Goal: Check status: Check status

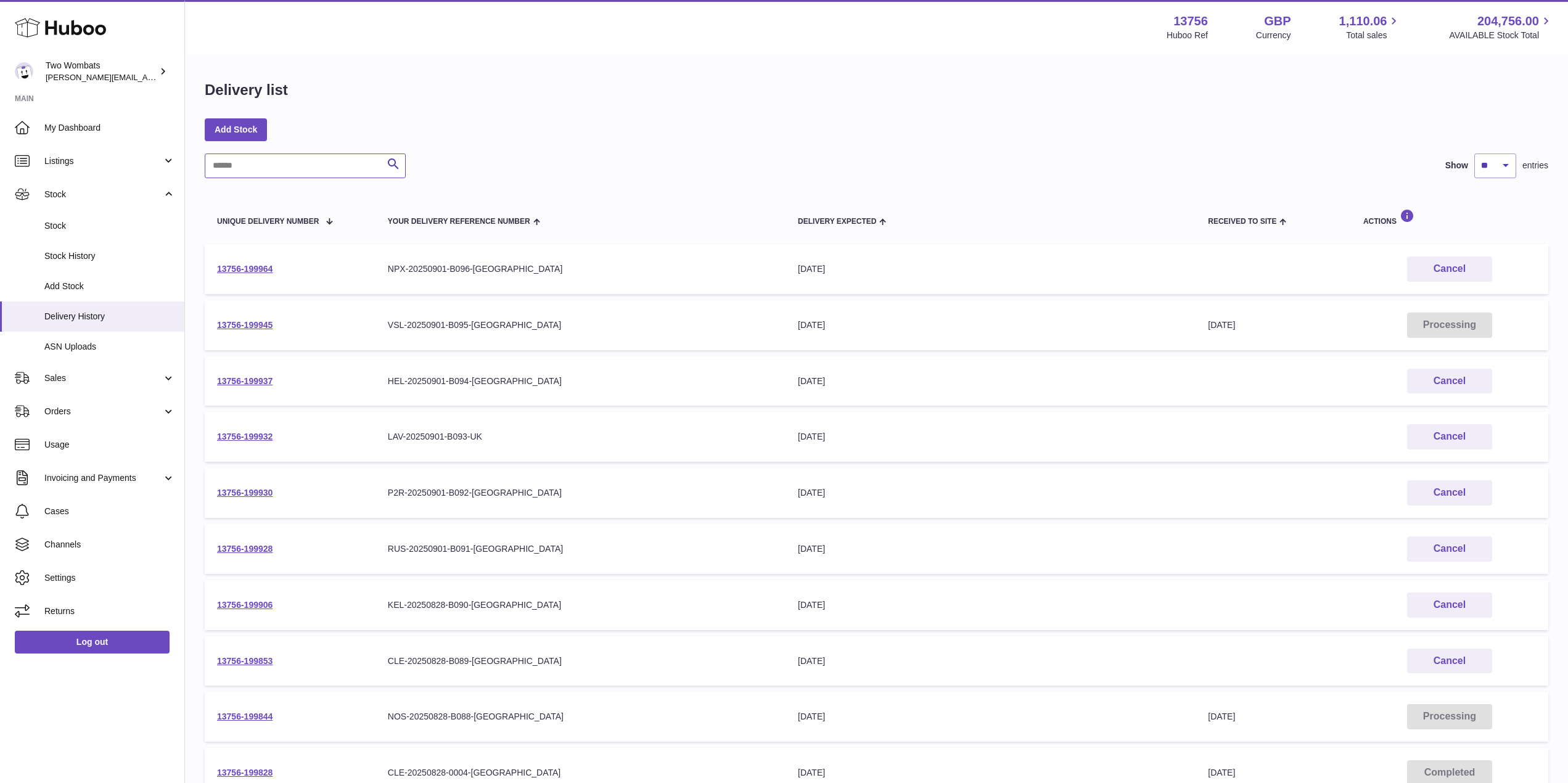
click at [265, 162] on input "text" at bounding box center [305, 165] width 201 height 25
type input "*"
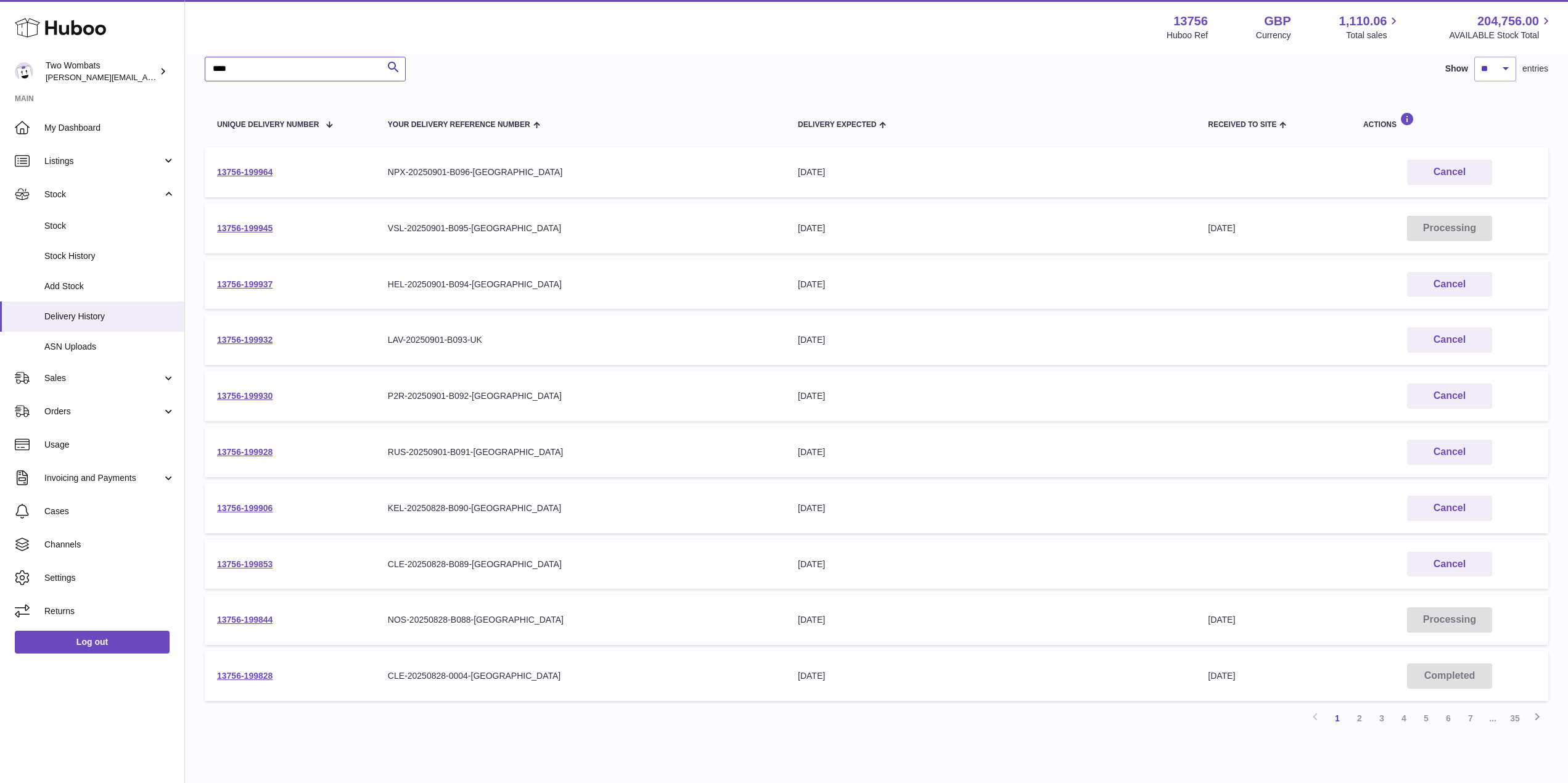
scroll to position [102, 0]
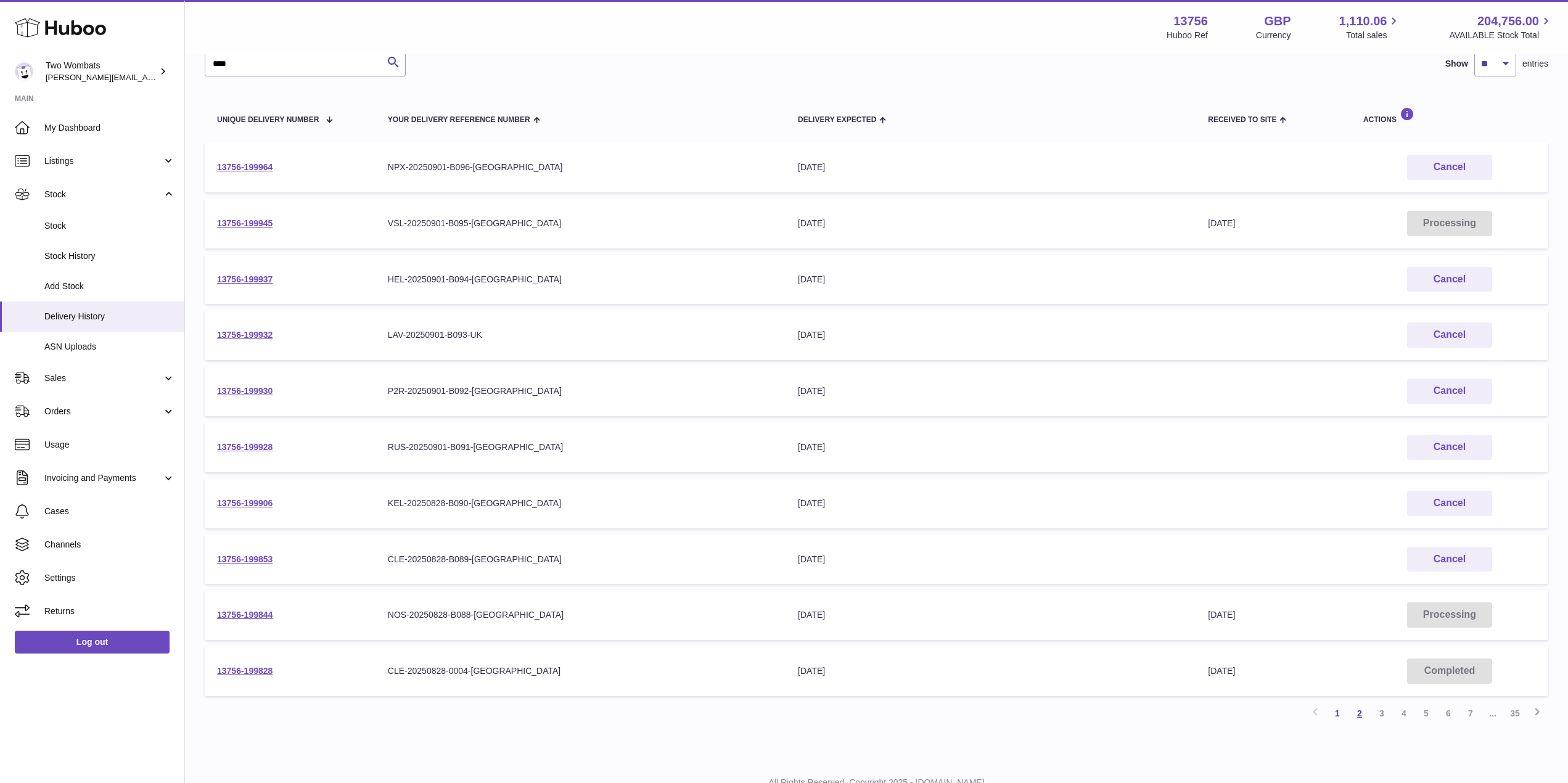
click at [1359, 715] on link "2" at bounding box center [1359, 713] width 22 height 22
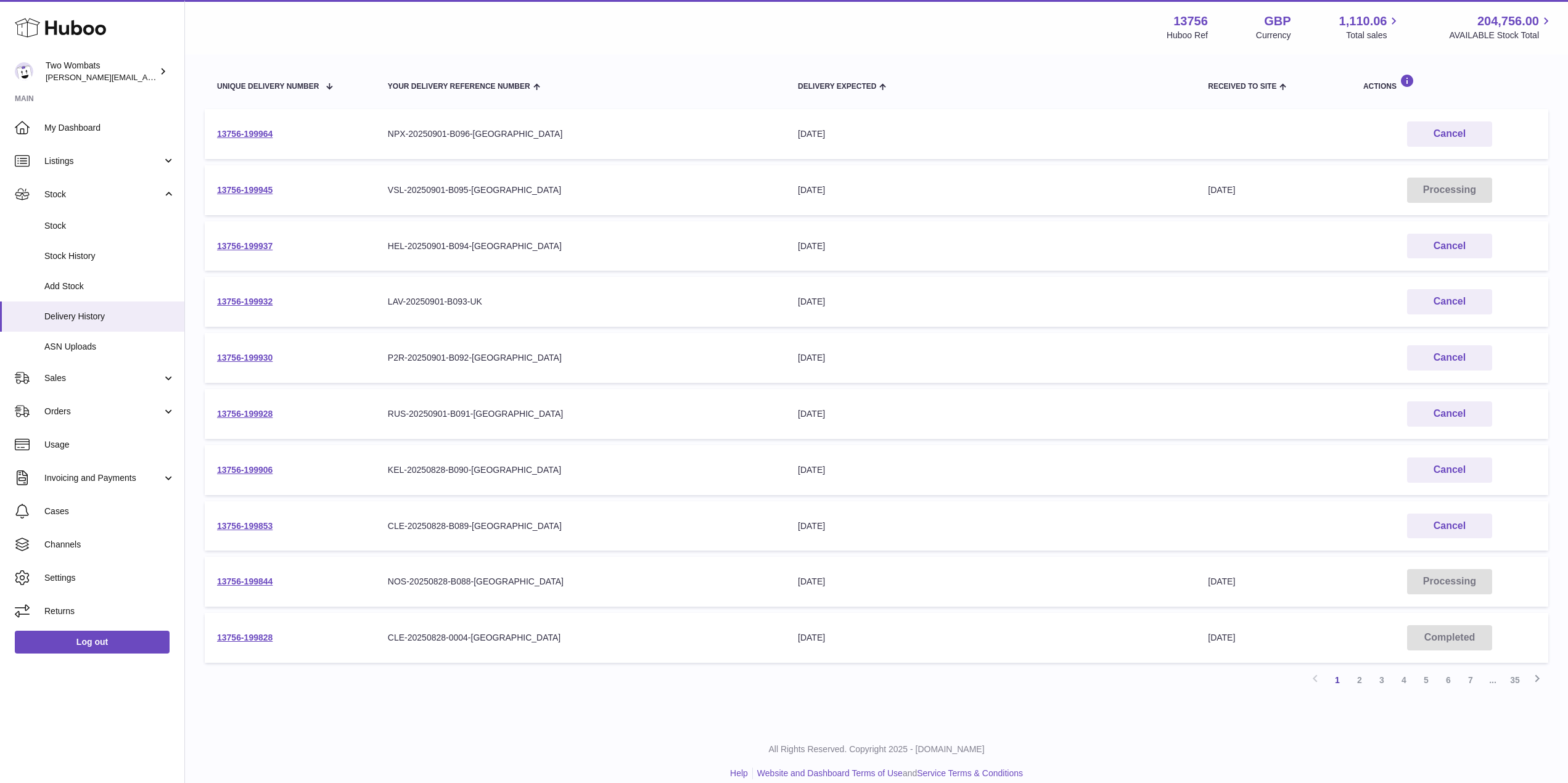
scroll to position [133, 0]
click at [1362, 684] on link "2" at bounding box center [1359, 682] width 22 height 22
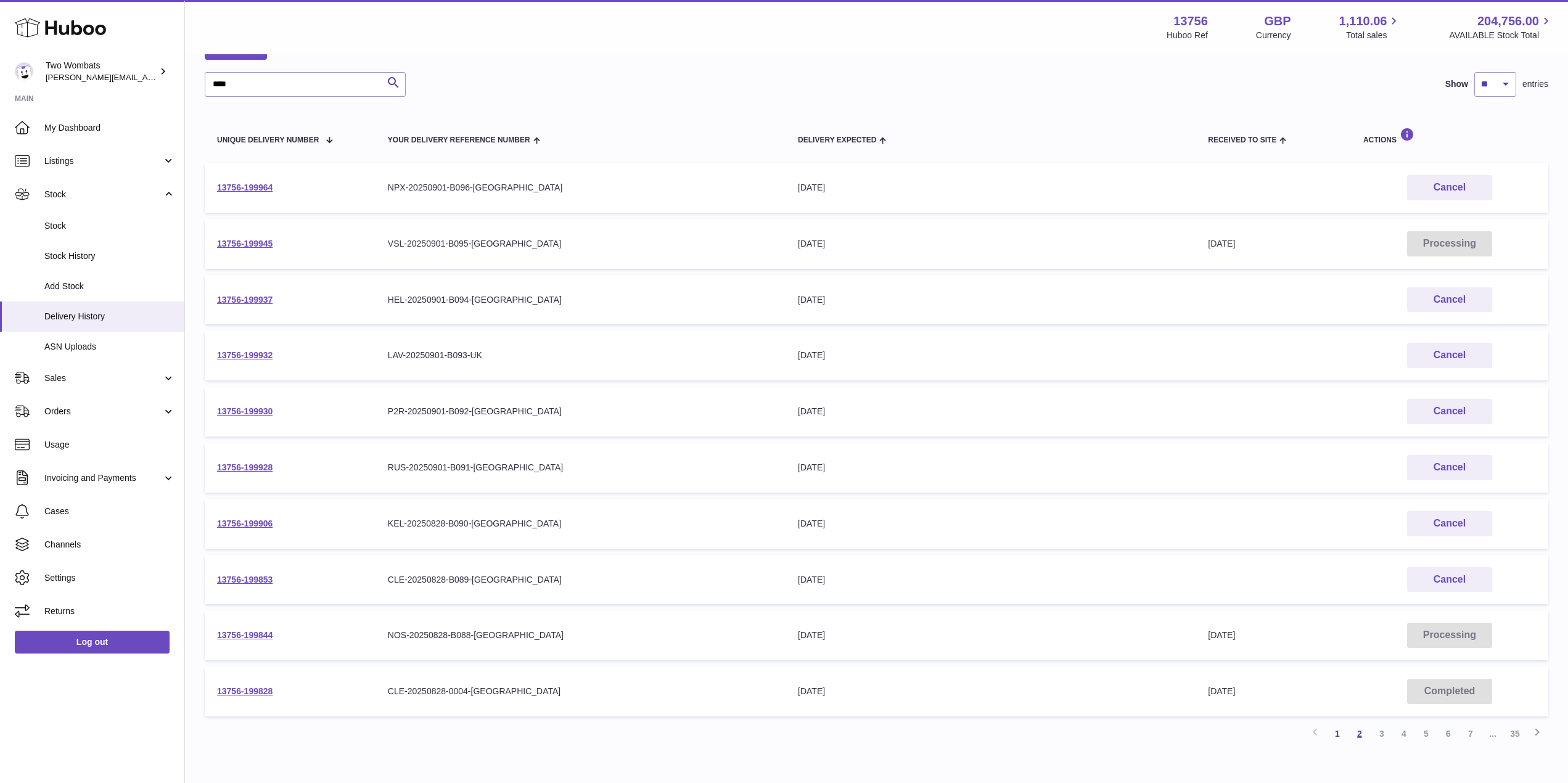
scroll to position [56, 0]
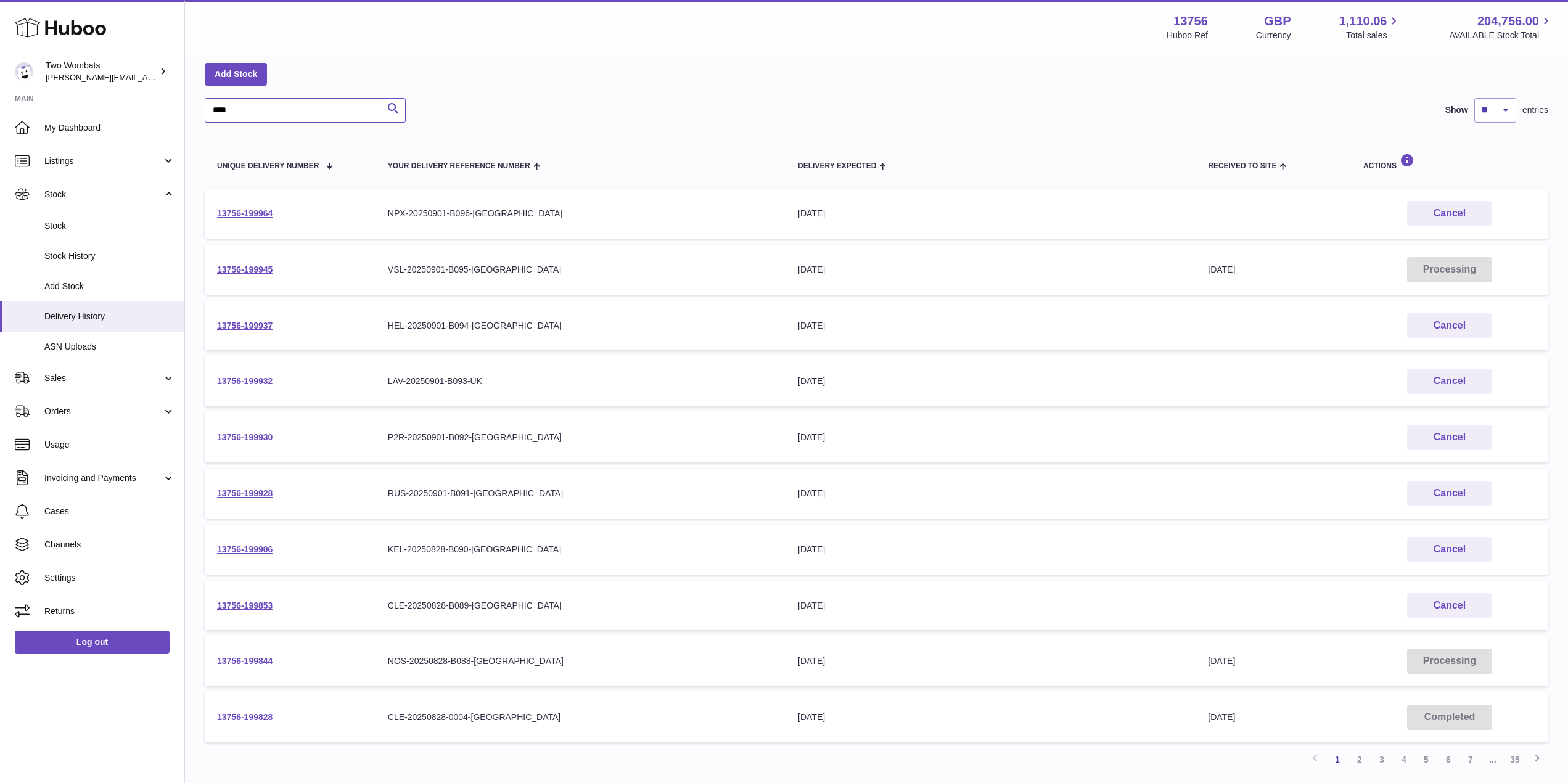
drag, startPoint x: 345, startPoint y: 115, endPoint x: 230, endPoint y: 102, distance: 115.7
click at [230, 102] on input "****" at bounding box center [305, 110] width 201 height 25
type input "*"
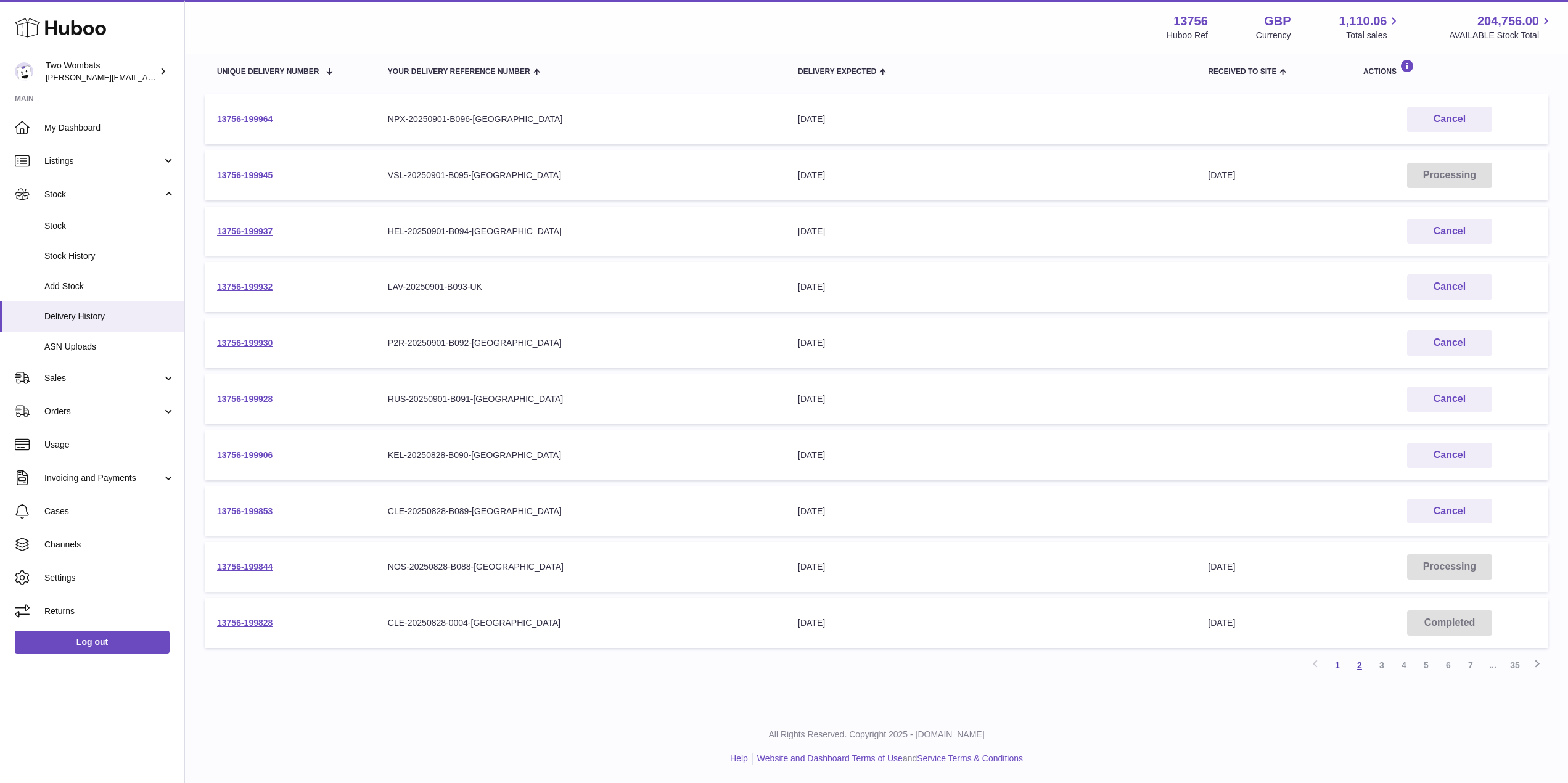
click at [1360, 669] on link "2" at bounding box center [1359, 665] width 22 height 22
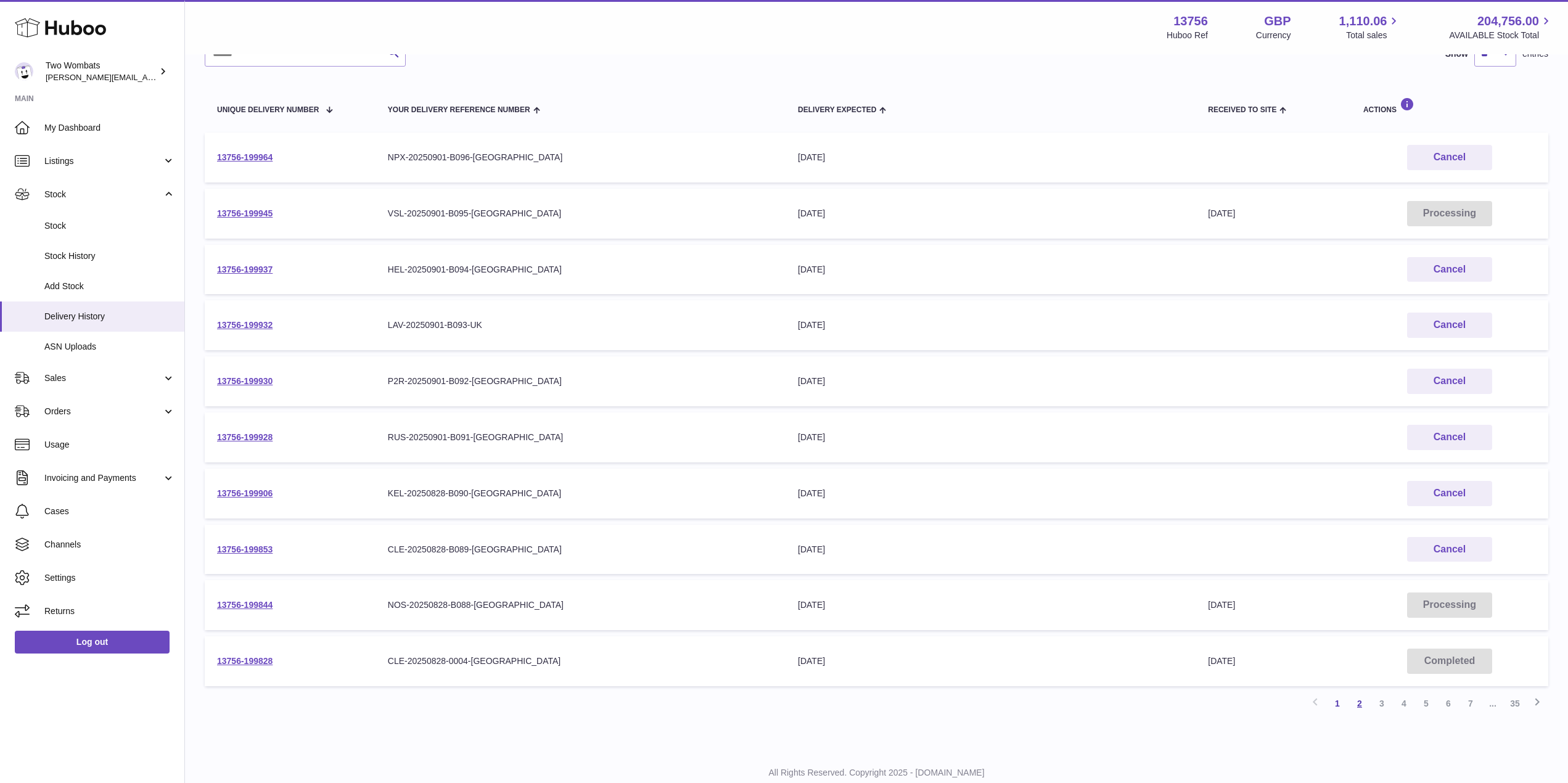
scroll to position [56, 0]
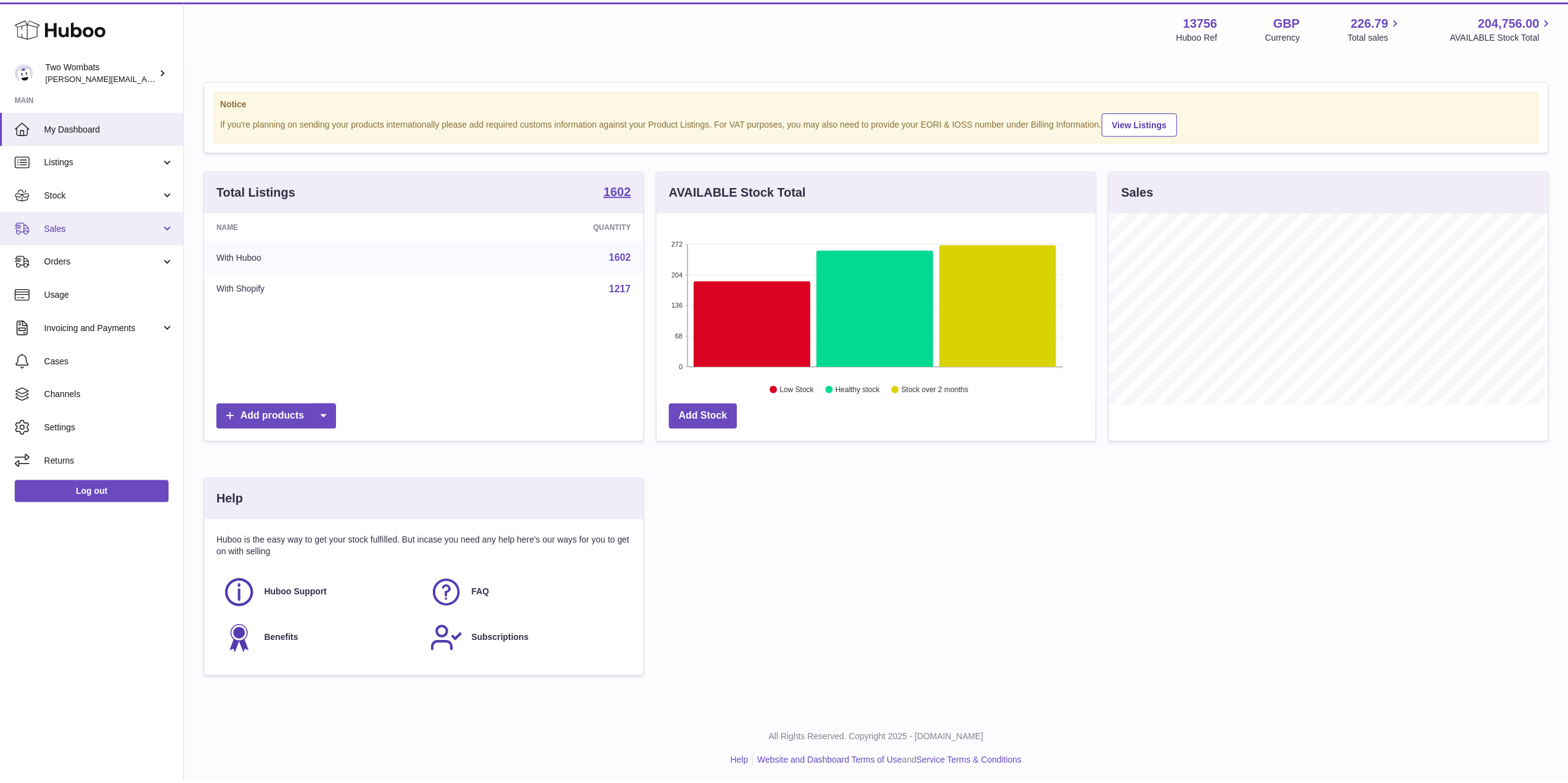
scroll to position [616553, 616051]
click at [158, 228] on span "Sales" at bounding box center [103, 228] width 118 height 12
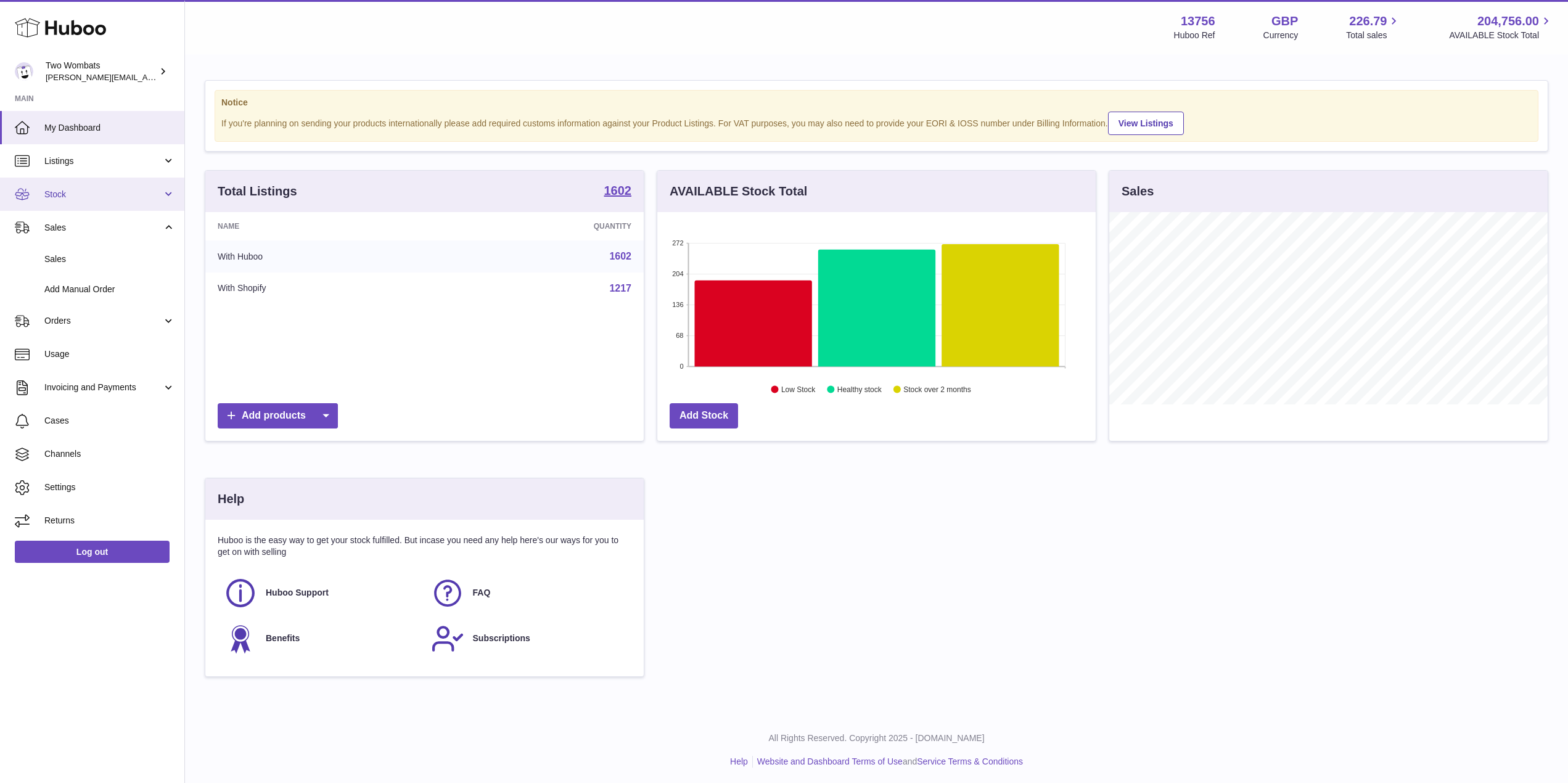
click at [162, 198] on link "Stock" at bounding box center [92, 194] width 184 height 33
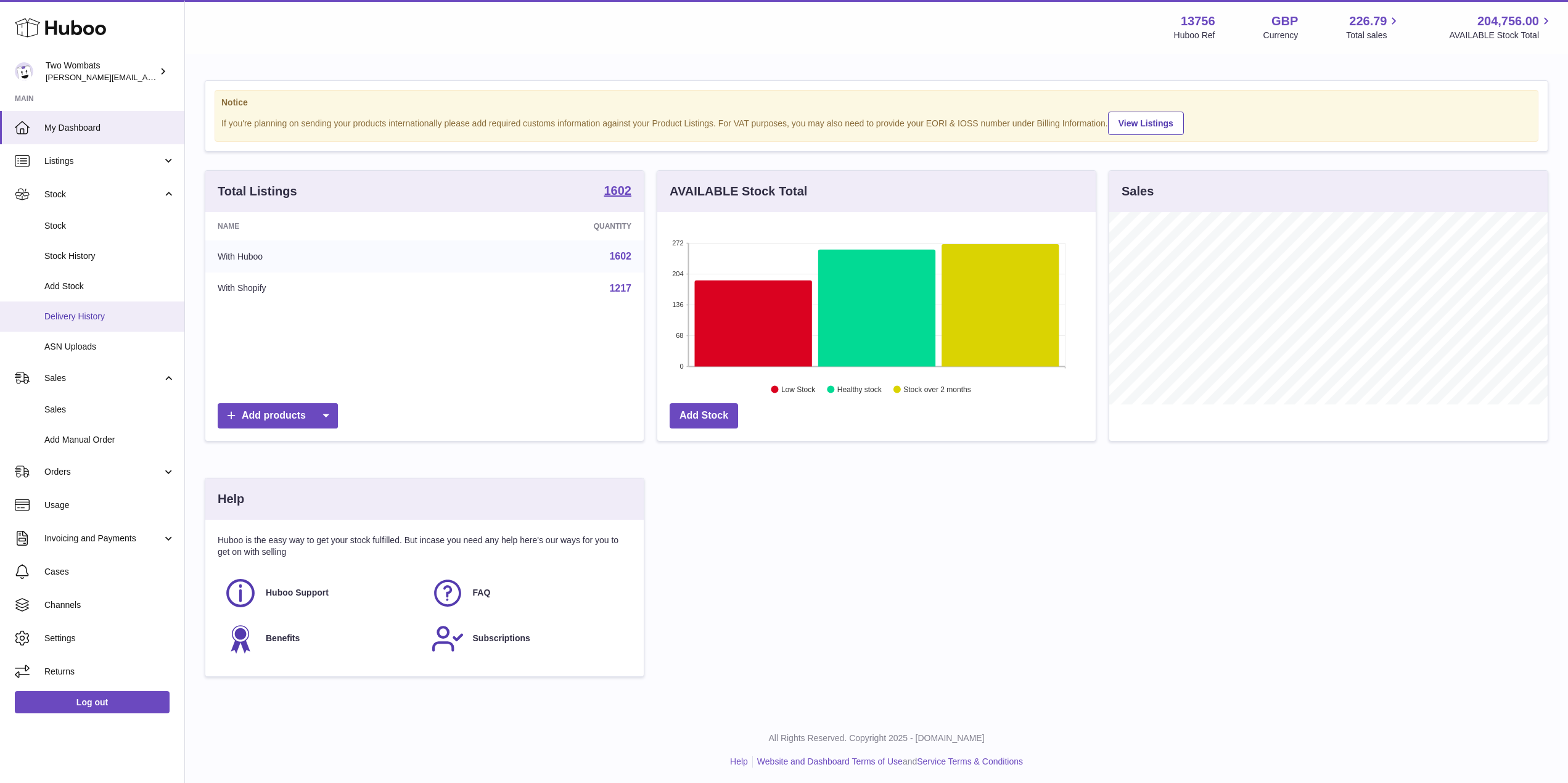
click at [90, 303] on link "Delivery History" at bounding box center [92, 317] width 184 height 31
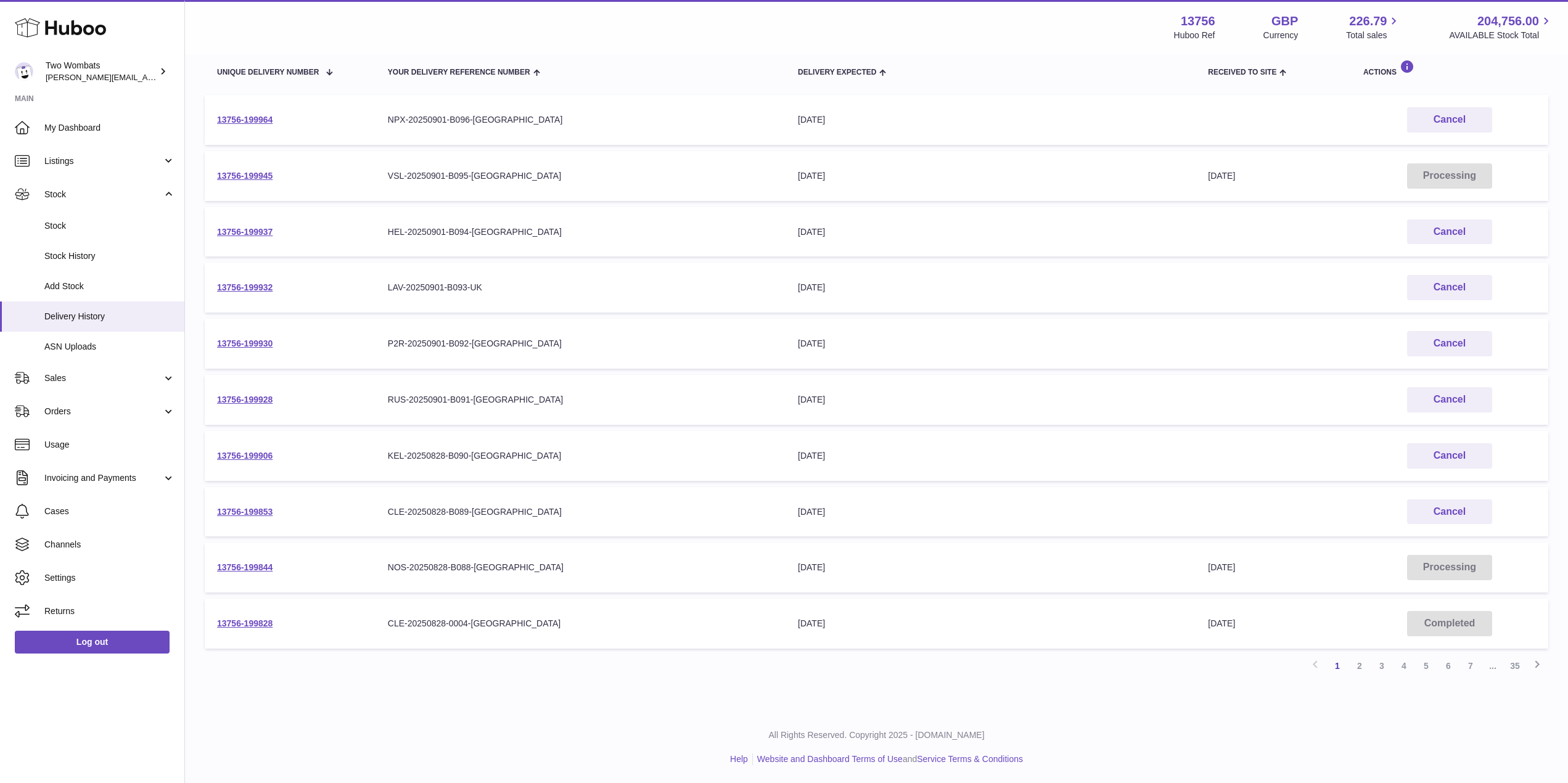
scroll to position [149, 0]
click at [1358, 664] on link "2" at bounding box center [1359, 666] width 22 height 22
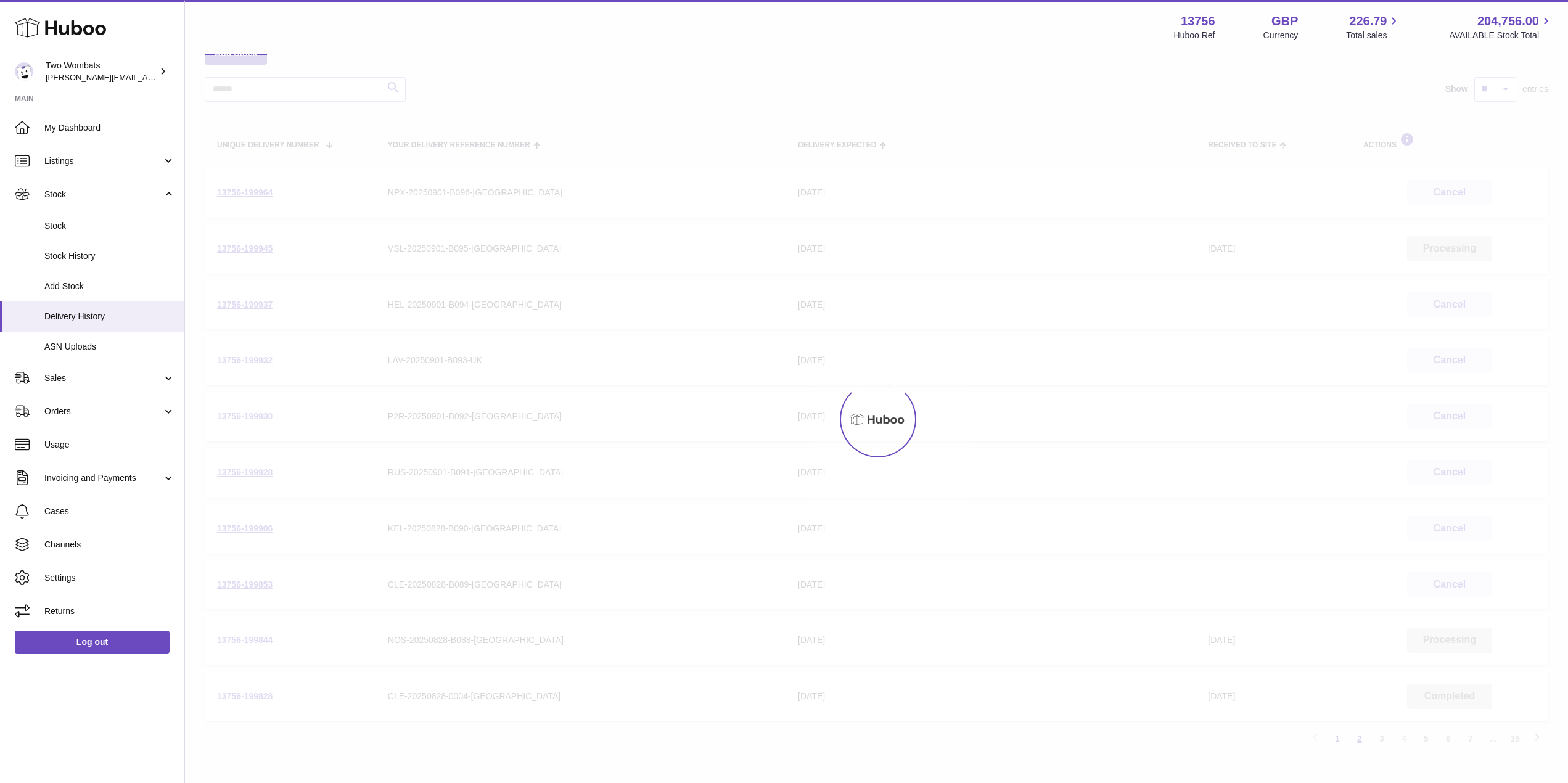
scroll to position [56, 0]
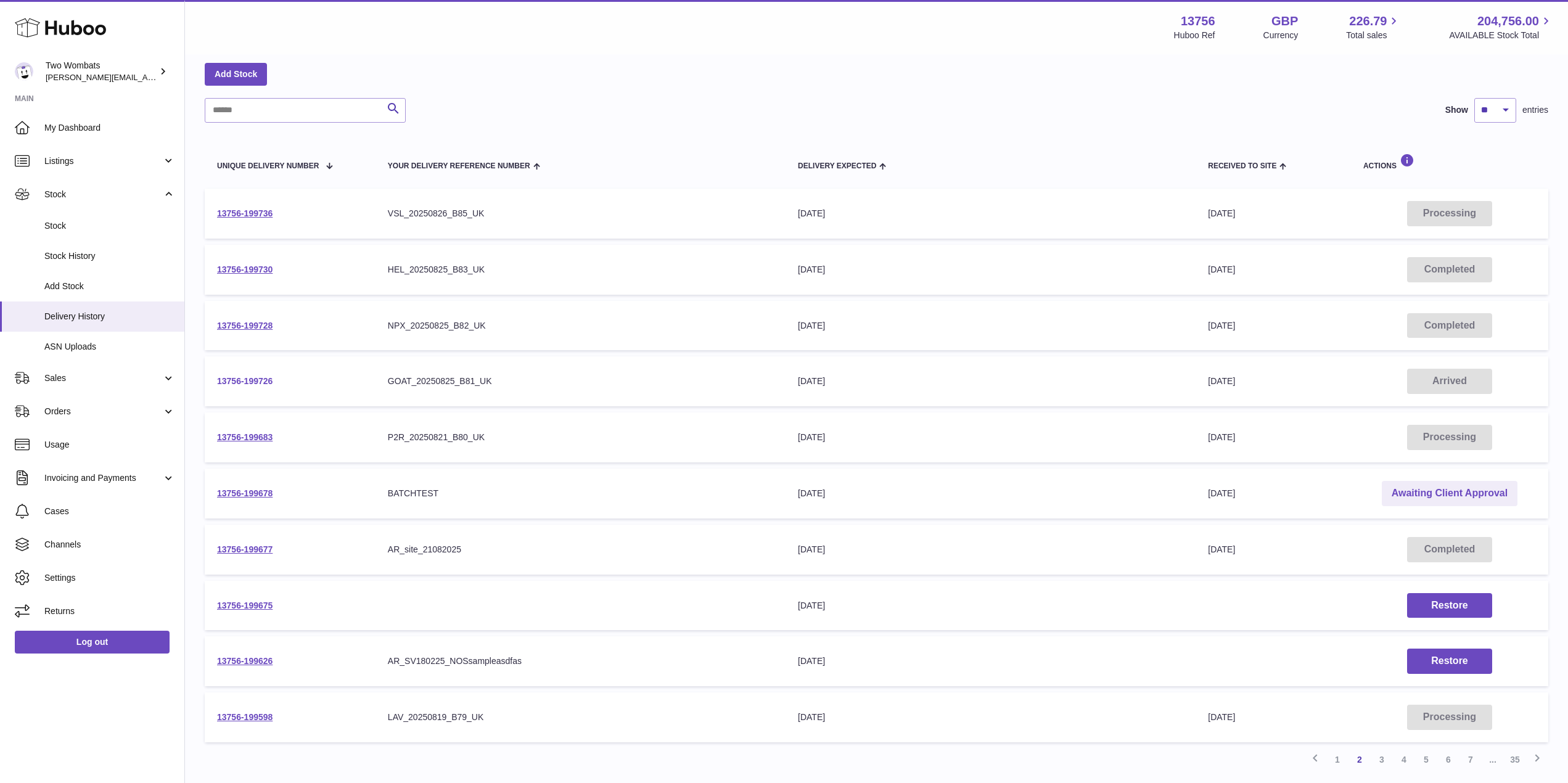
click at [240, 382] on link "13756-199726" at bounding box center [245, 381] width 56 height 10
click at [253, 211] on link "13756-199736" at bounding box center [245, 213] width 56 height 10
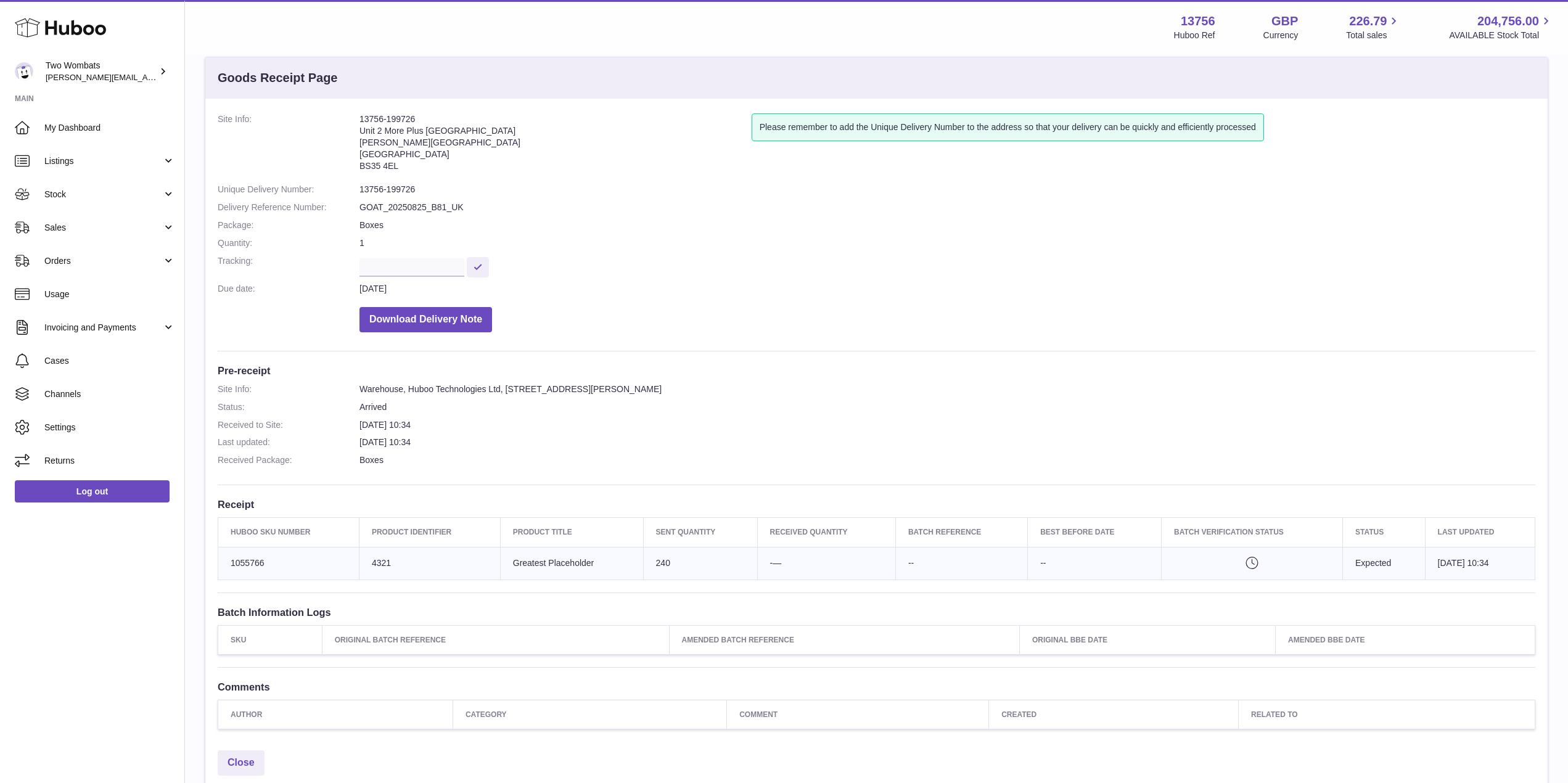
scroll to position [24, 0]
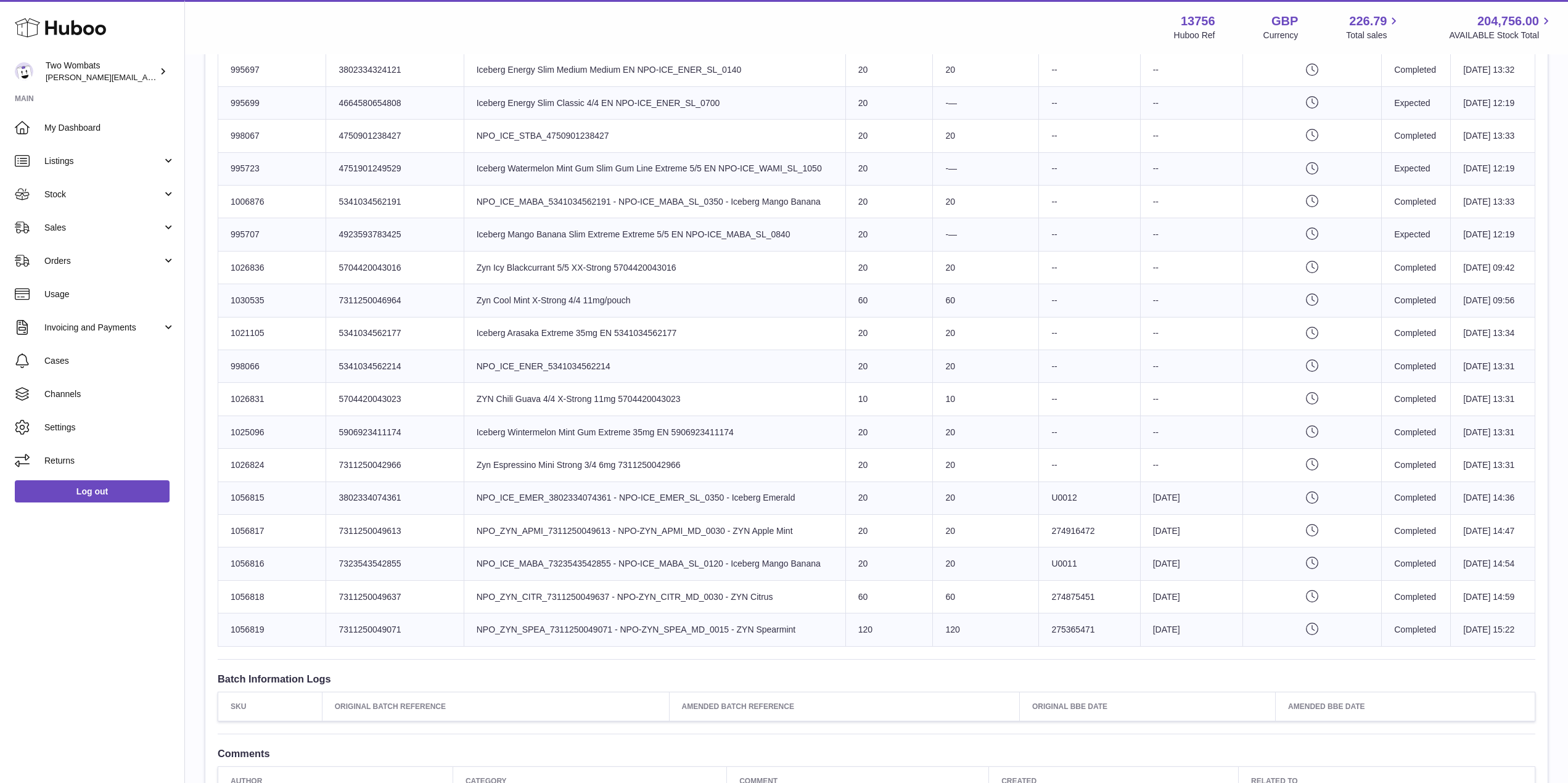
scroll to position [1275, 0]
click at [845, 488] on td "Sent Quantity 20" at bounding box center [889, 497] width 88 height 33
click at [162, 193] on span "Stock" at bounding box center [103, 194] width 118 height 12
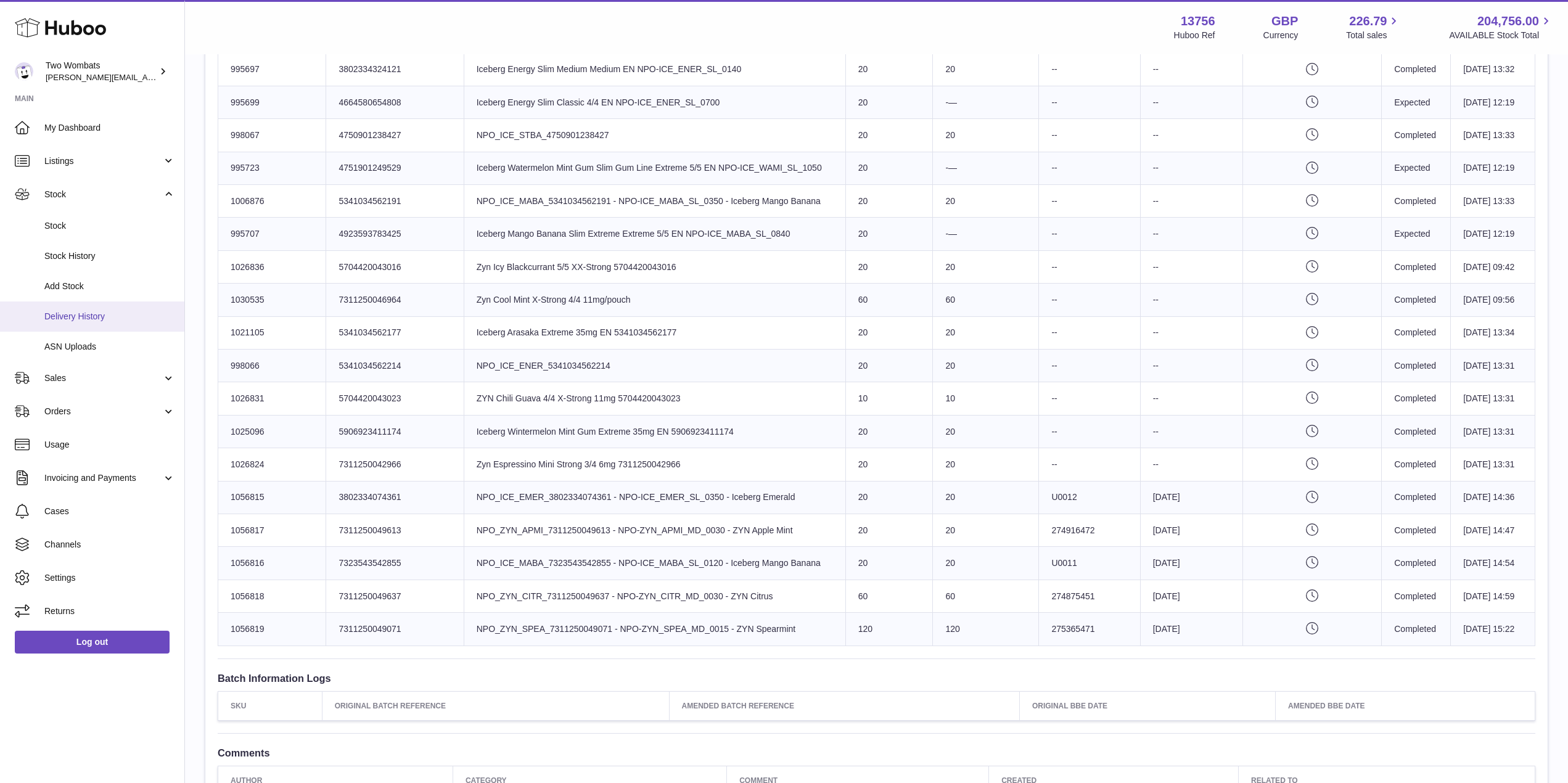
click at [81, 310] on link "Delivery History" at bounding box center [92, 317] width 184 height 31
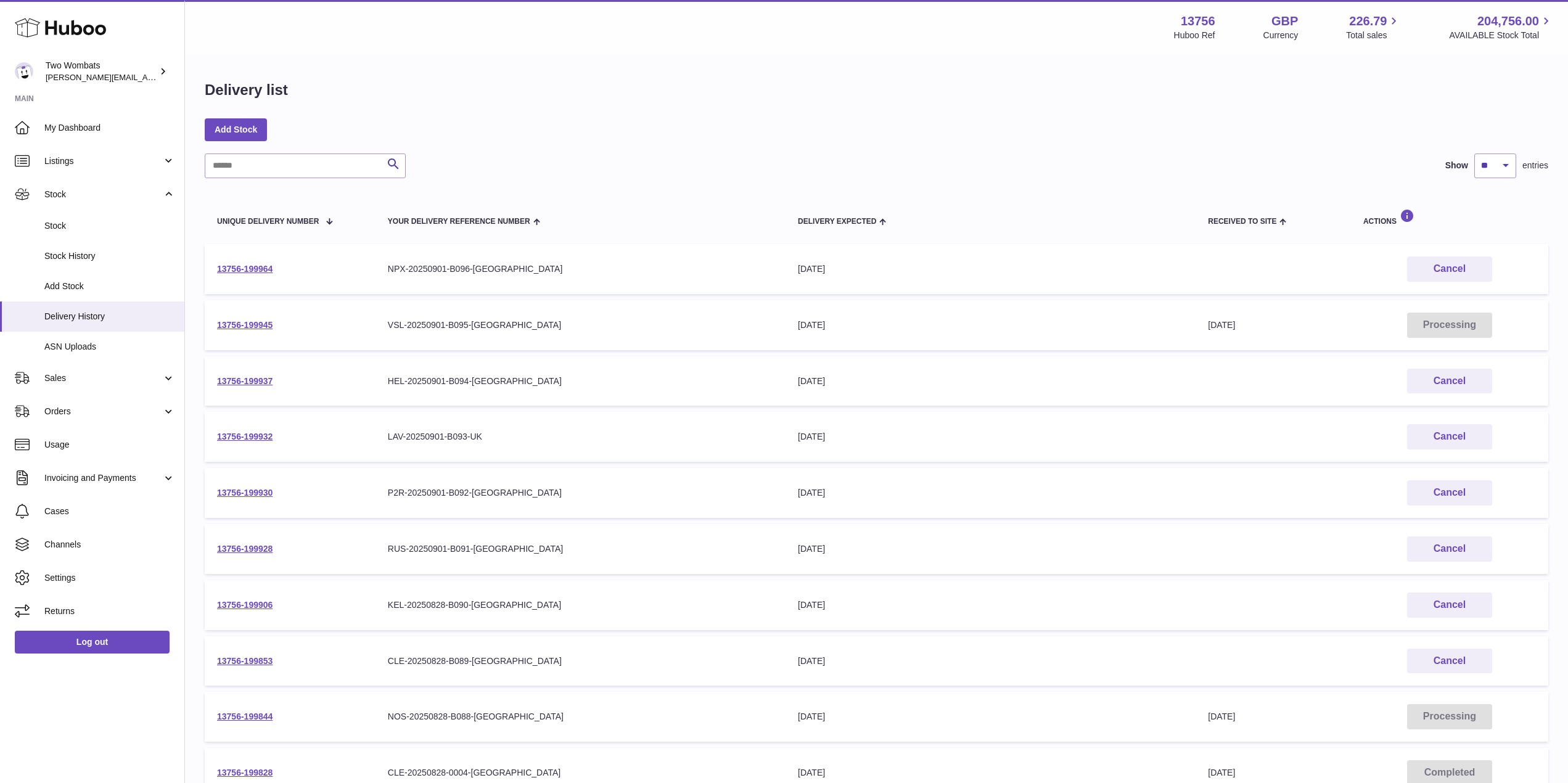
scroll to position [150, 0]
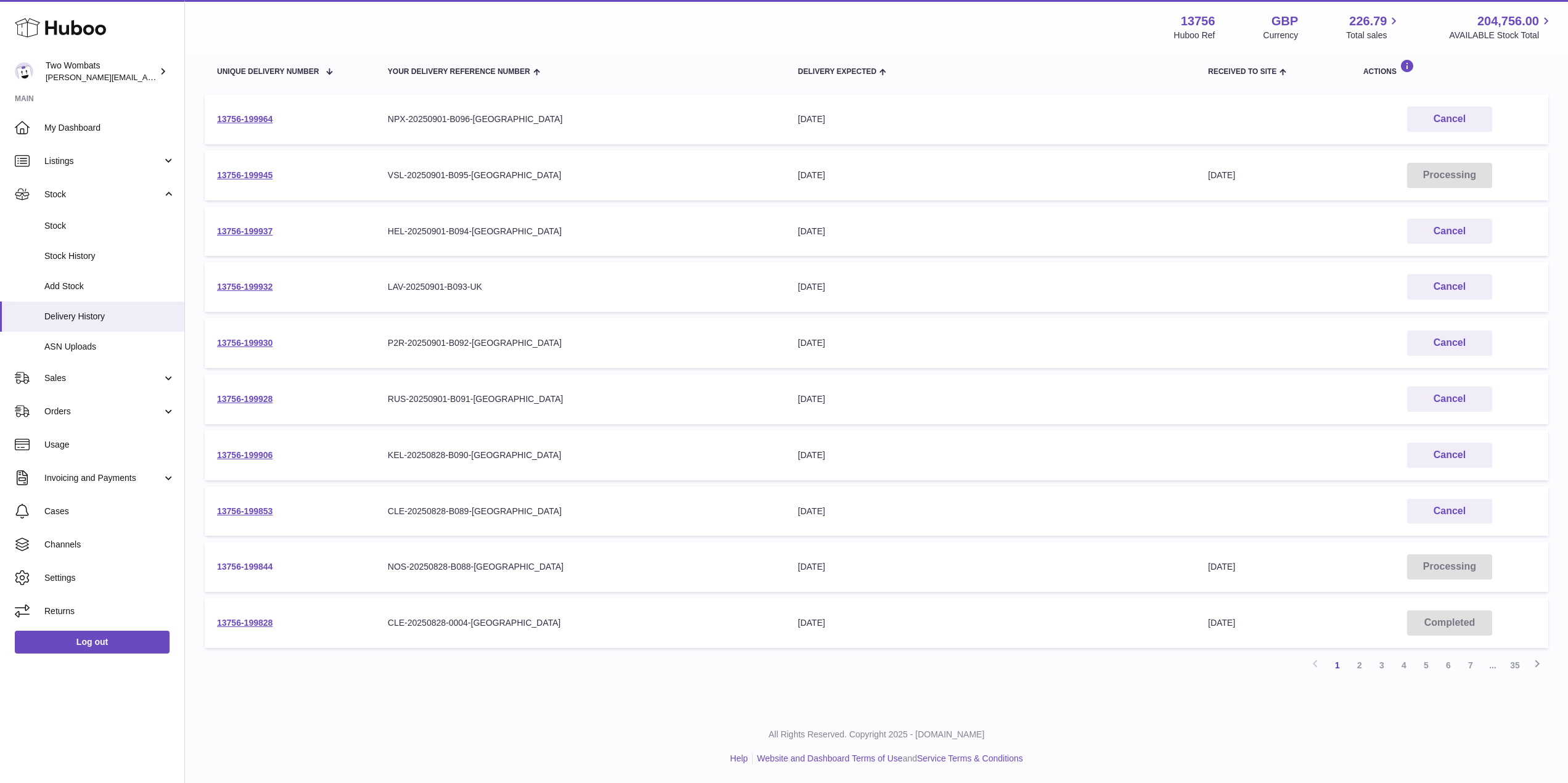
click at [248, 567] on link "13756-199844" at bounding box center [245, 567] width 56 height 10
click at [257, 506] on link "13756-199853" at bounding box center [245, 511] width 56 height 10
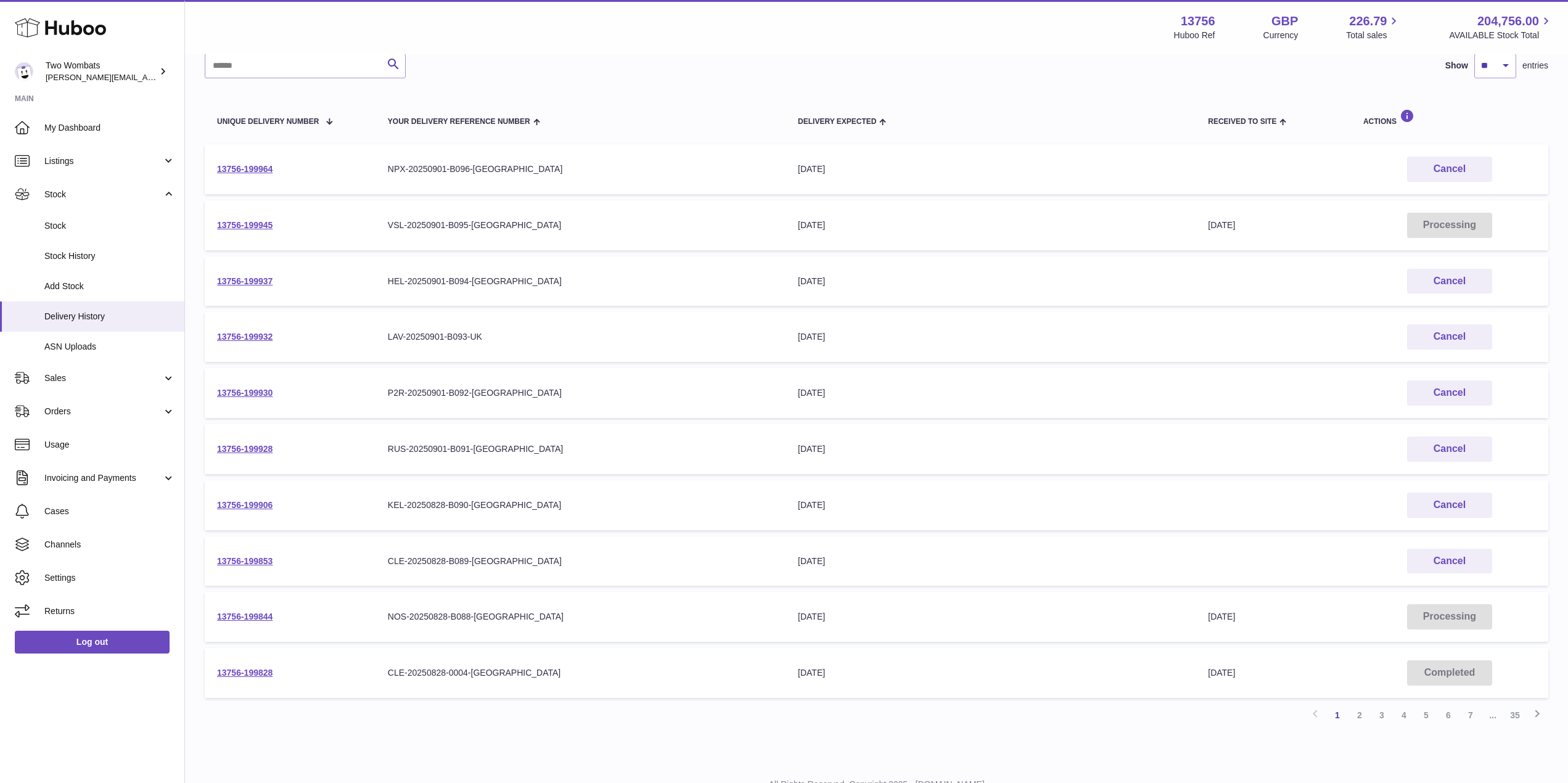
scroll to position [100, 0]
click at [243, 279] on link "13756-199937" at bounding box center [245, 281] width 56 height 10
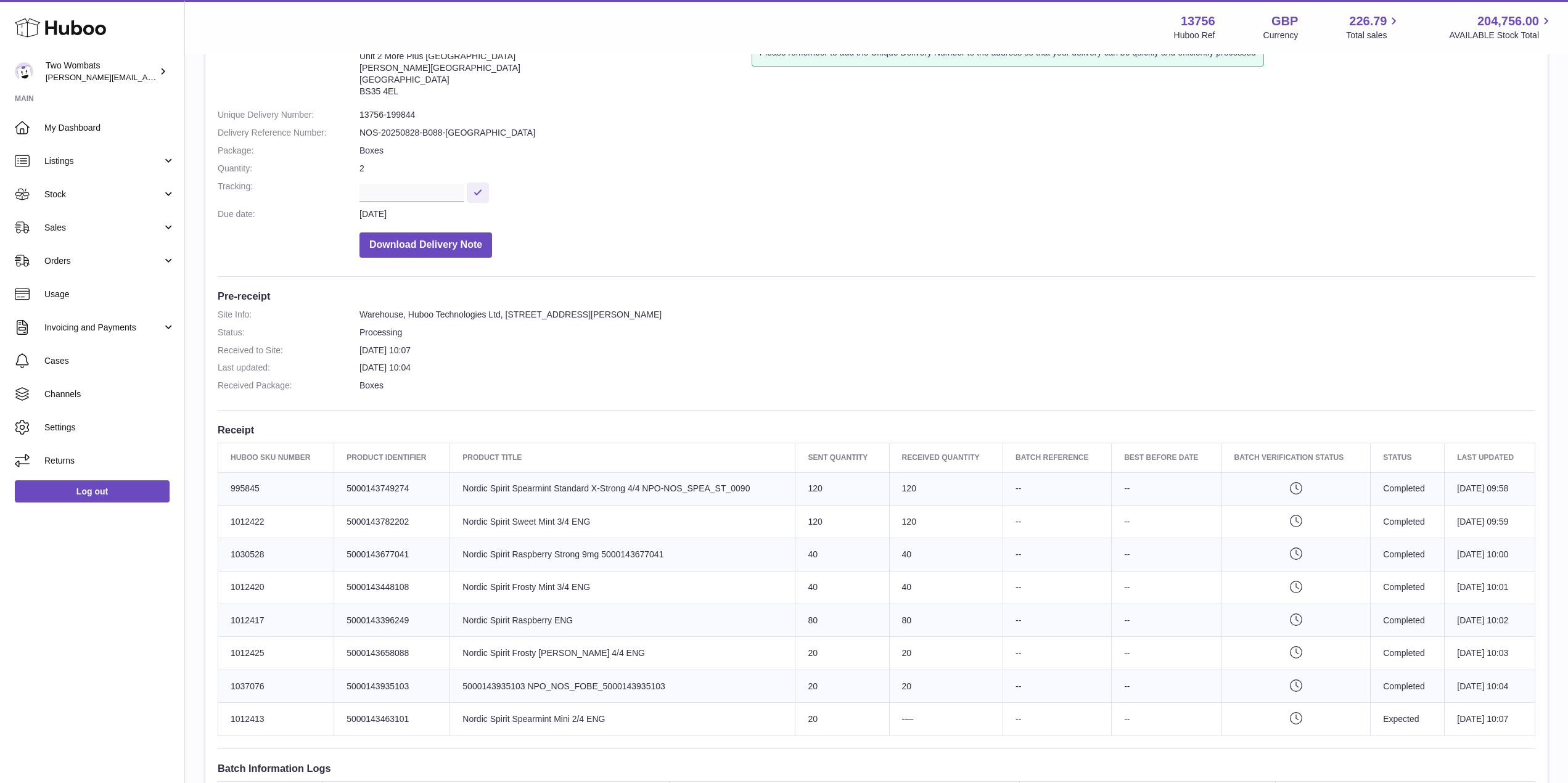
scroll to position [32, 0]
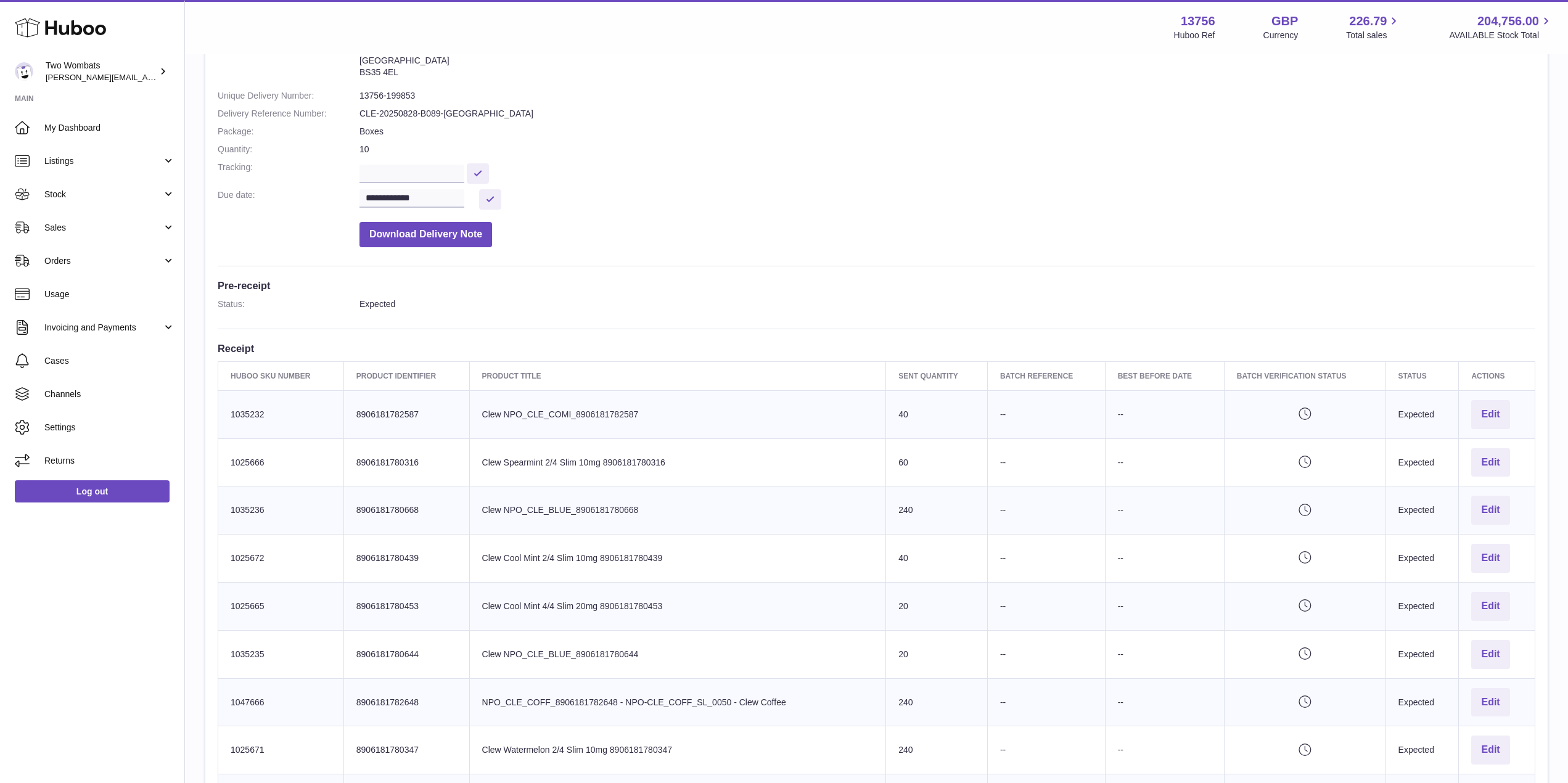
scroll to position [117, 0]
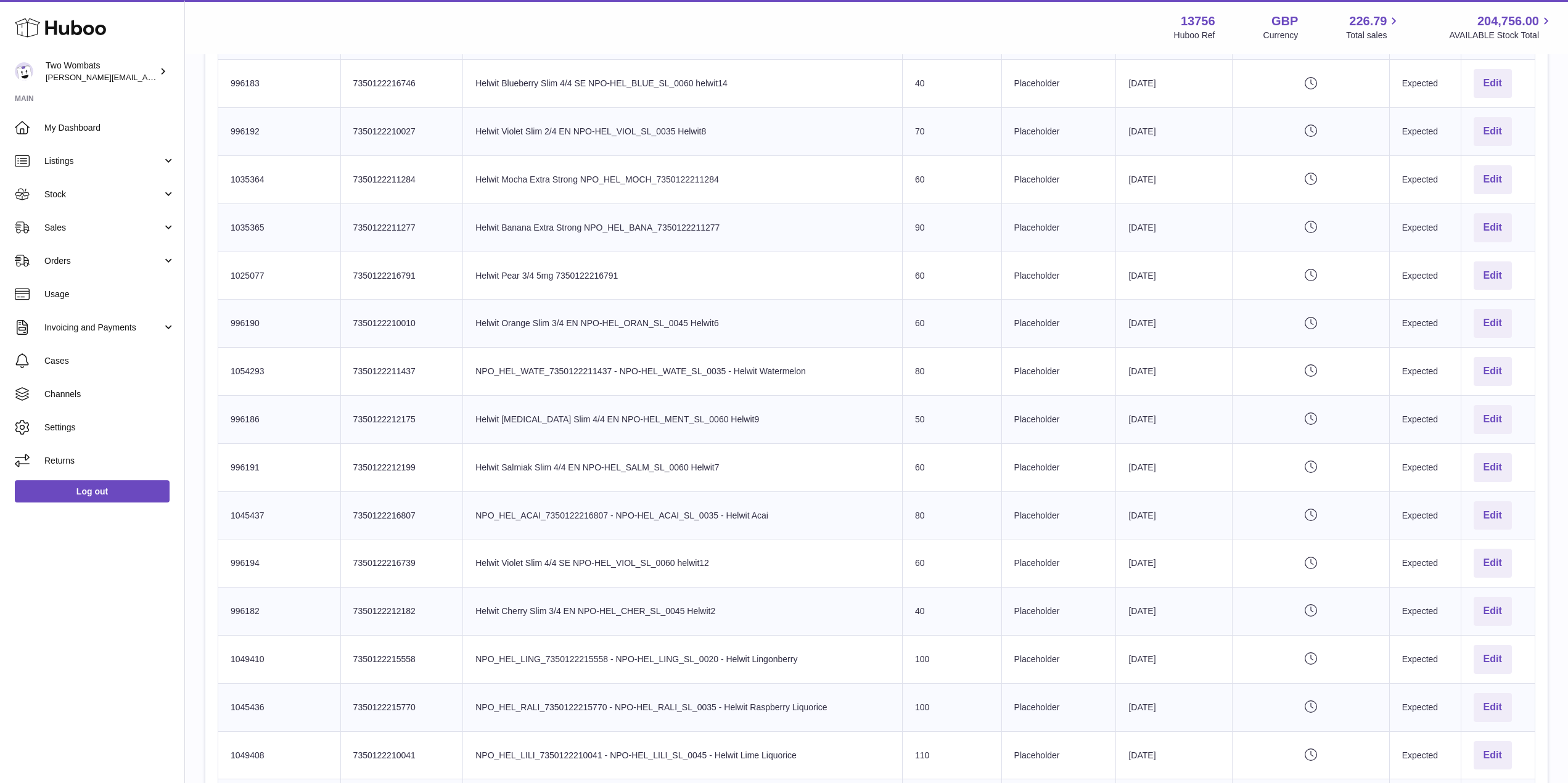
scroll to position [784, 0]
